Goal: Task Accomplishment & Management: Use online tool/utility

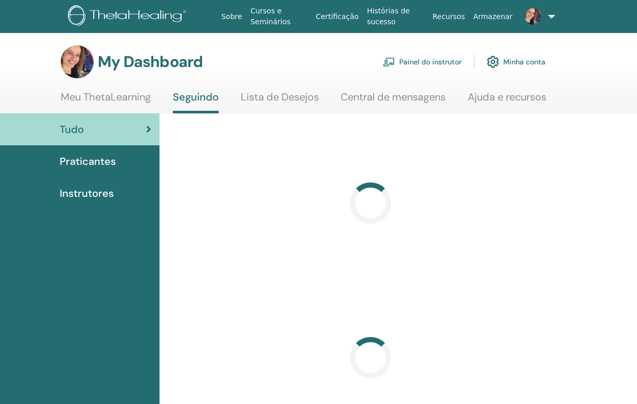
click at [445, 63] on link "Painel do instrutor" at bounding box center [422, 61] width 79 height 23
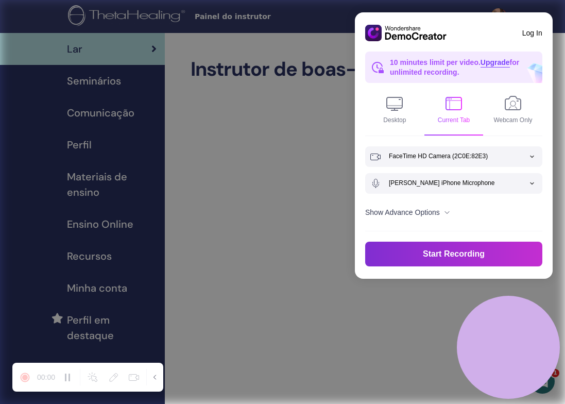
click at [445, 254] on button "Start Recording" at bounding box center [453, 253] width 177 height 25
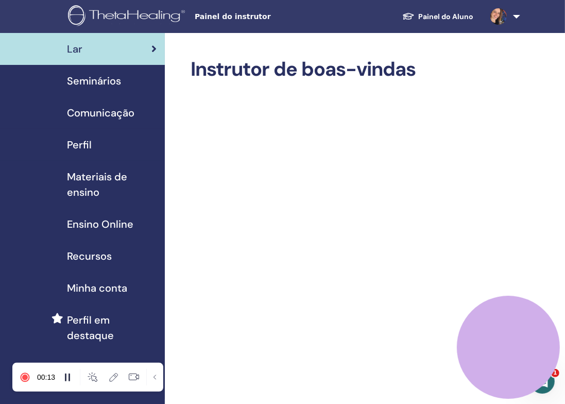
click at [83, 177] on span "Materiais de ensino" at bounding box center [112, 184] width 90 height 31
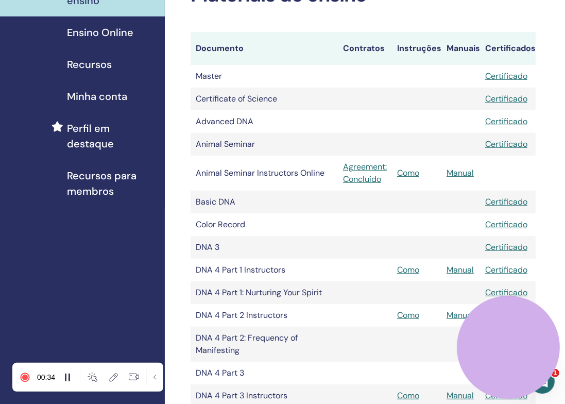
scroll to position [1063, 0]
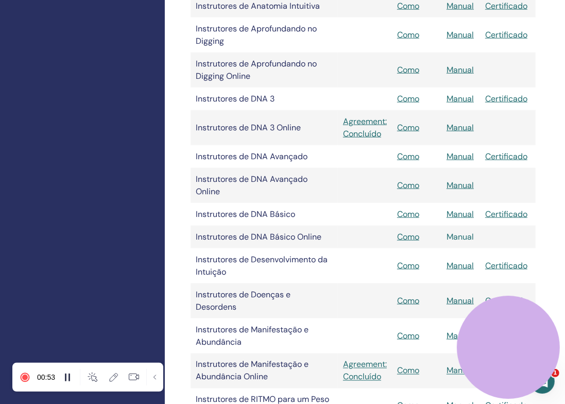
click at [459, 231] on link "Manual" at bounding box center [459, 236] width 27 height 11
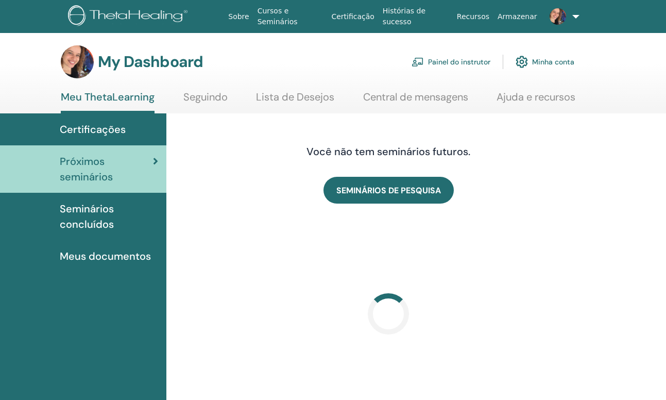
click at [465, 60] on link "Painel do instrutor" at bounding box center [450, 61] width 79 height 23
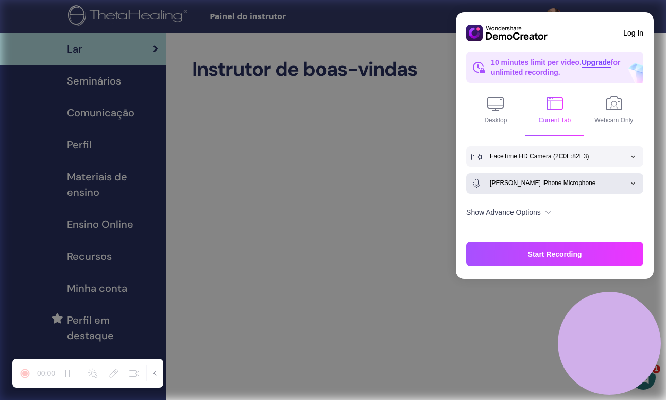
click at [631, 185] on input at bounding box center [566, 183] width 153 height 20
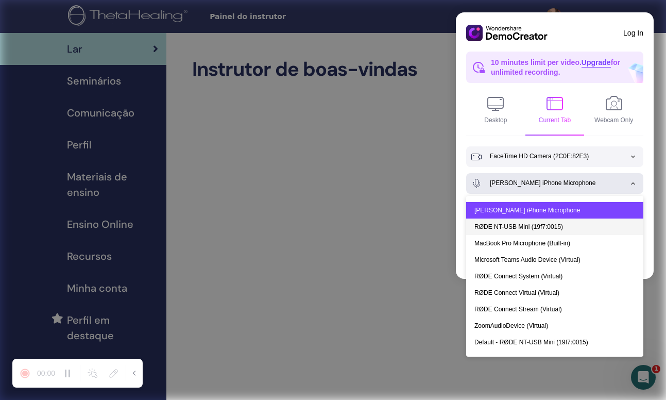
click at [541, 226] on div "RØDE NT-USB Mini (19f7:0015)" at bounding box center [554, 226] width 161 height 16
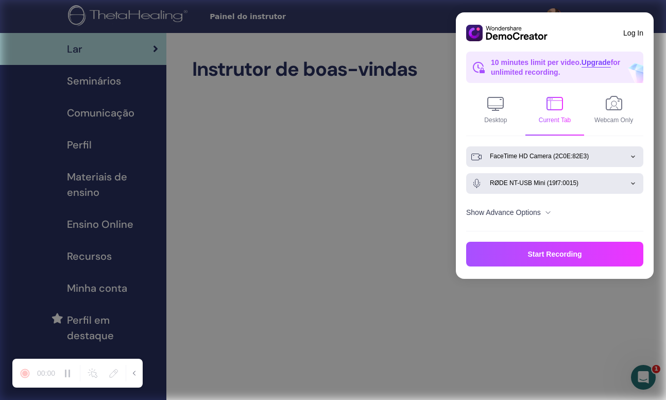
click at [620, 155] on input at bounding box center [566, 156] width 153 height 20
click at [599, 182] on div "FaceTime HD Camera (2C0E:82E3)" at bounding box center [554, 183] width 161 height 16
click at [552, 212] on img at bounding box center [548, 212] width 8 height 8
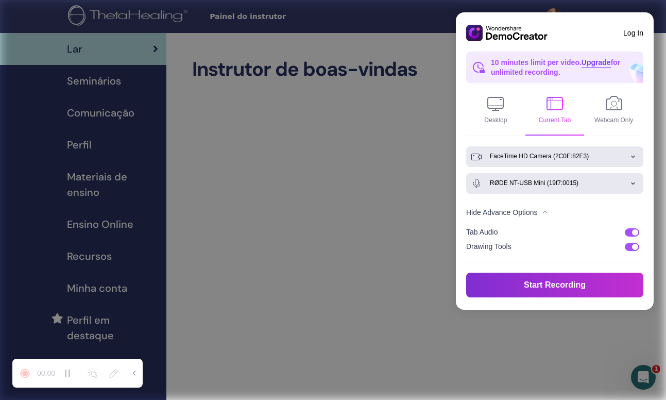
click at [569, 283] on button "Start Recording" at bounding box center [554, 284] width 177 height 25
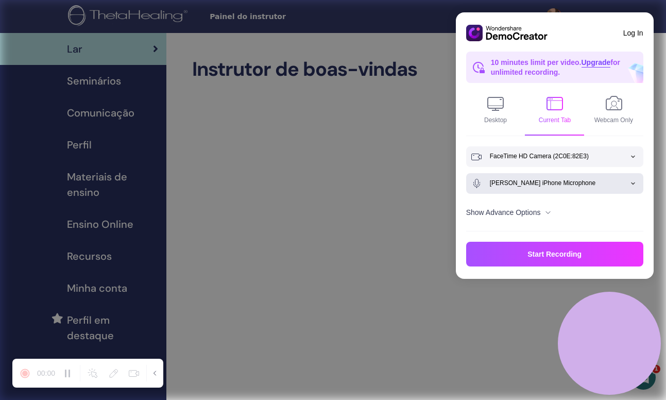
click at [633, 180] on input at bounding box center [566, 183] width 153 height 20
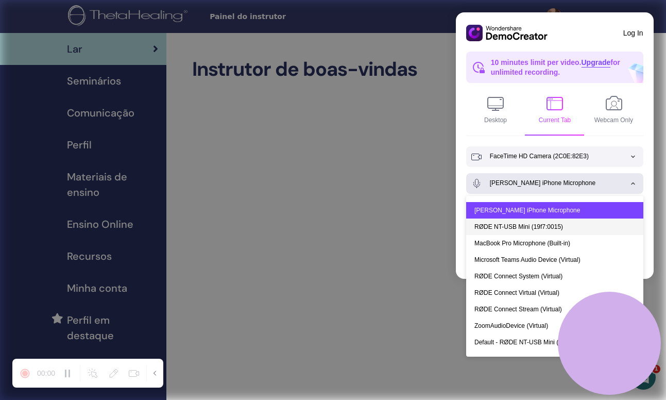
click at [519, 225] on div "RØDE NT-USB Mini (19f7:0015)" at bounding box center [554, 226] width 161 height 16
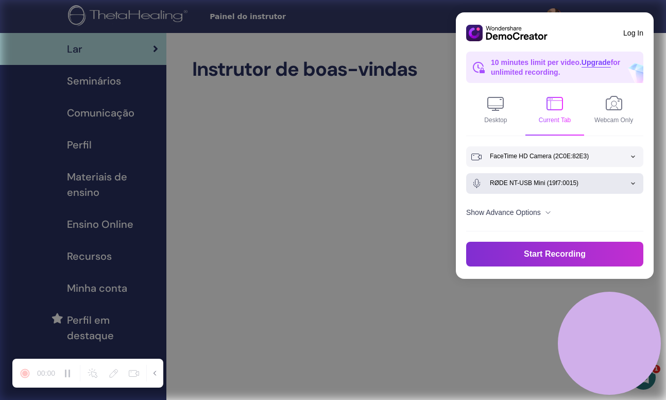
click at [554, 257] on button "Start Recording" at bounding box center [554, 253] width 177 height 25
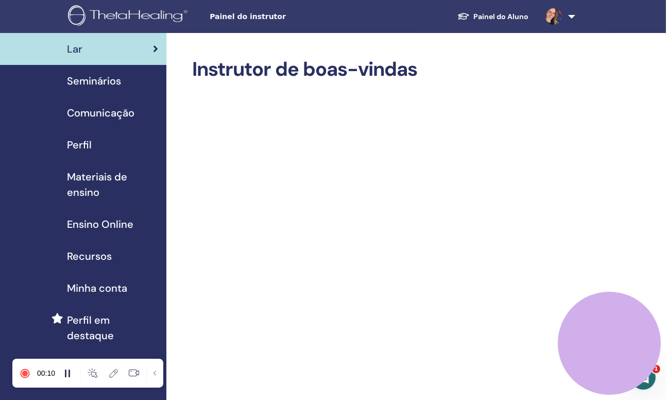
click at [91, 176] on span "Materiais de ensino" at bounding box center [112, 184] width 91 height 31
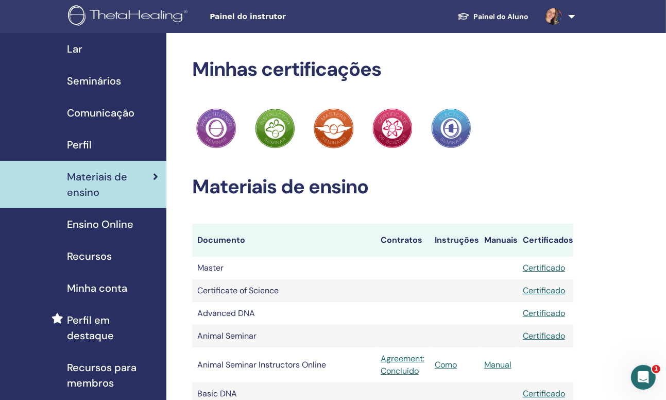
click at [82, 49] on span "Lar" at bounding box center [74, 48] width 15 height 15
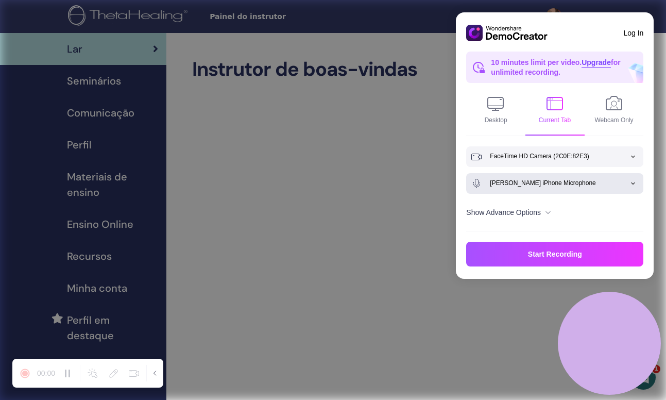
click at [615, 189] on input at bounding box center [566, 183] width 153 height 20
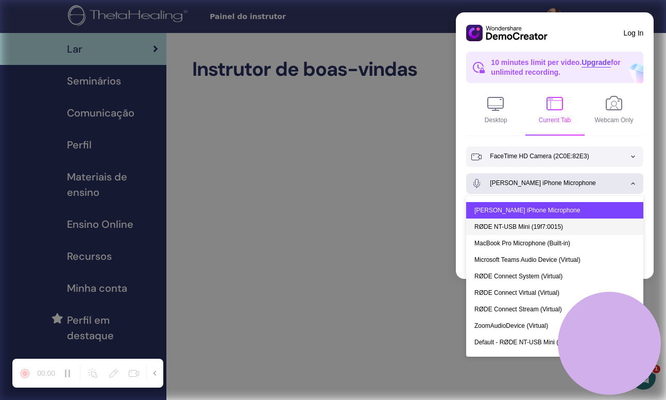
click at [535, 223] on div "RØDE NT-USB Mini (19f7:0015)" at bounding box center [554, 226] width 161 height 16
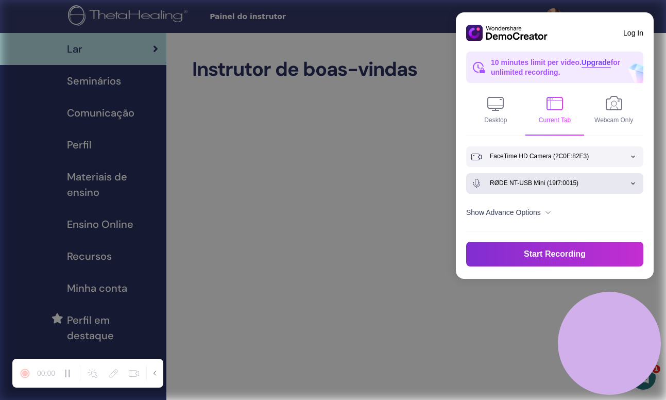
click at [540, 253] on button "Start Recording" at bounding box center [554, 253] width 177 height 25
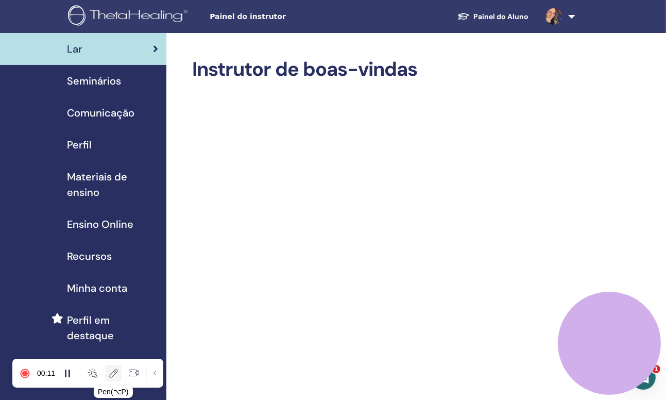
click at [113, 373] on icon at bounding box center [113, 373] width 10 height 10
click at [94, 373] on icon at bounding box center [93, 373] width 10 height 10
click at [93, 179] on span "Materiais de ensino" at bounding box center [112, 184] width 91 height 31
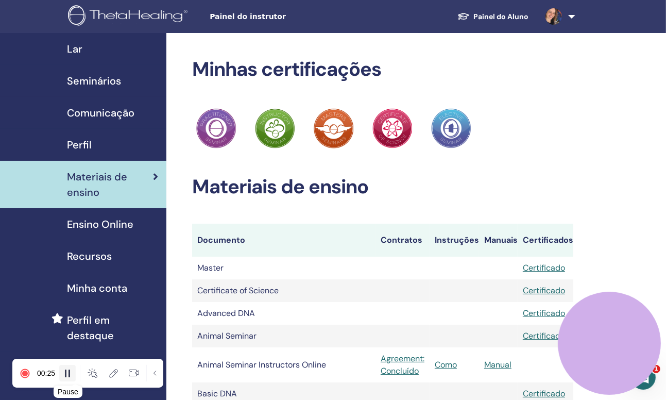
click at [68, 372] on icon at bounding box center [67, 373] width 10 height 10
click at [27, 372] on icon at bounding box center [25, 373] width 9 height 9
